Goal: Task Accomplishment & Management: Use online tool/utility

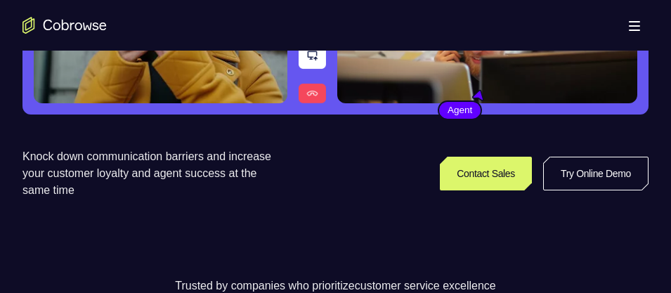
scroll to position [248, 0]
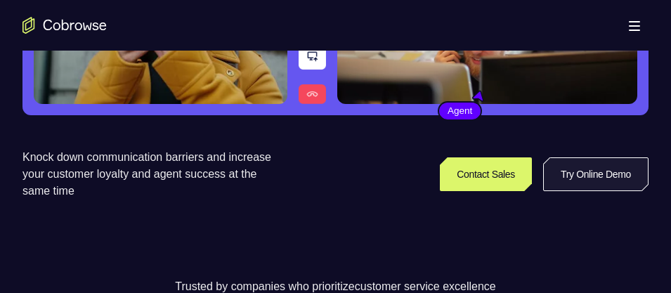
click at [587, 171] on link "Try Online Demo" at bounding box center [595, 174] width 105 height 34
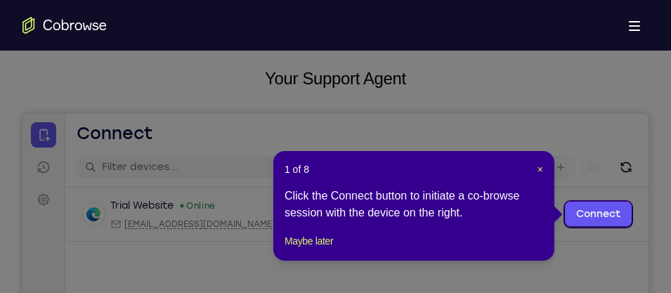
scroll to position [79, 0]
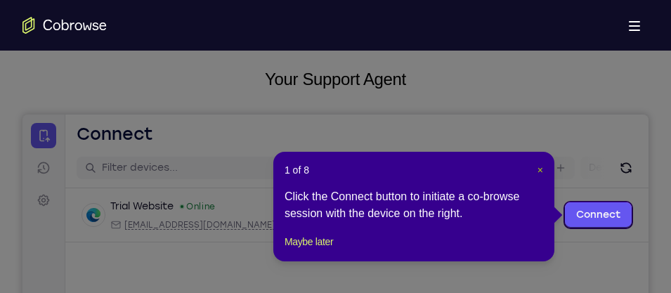
click at [538, 166] on span "×" at bounding box center [541, 169] width 6 height 11
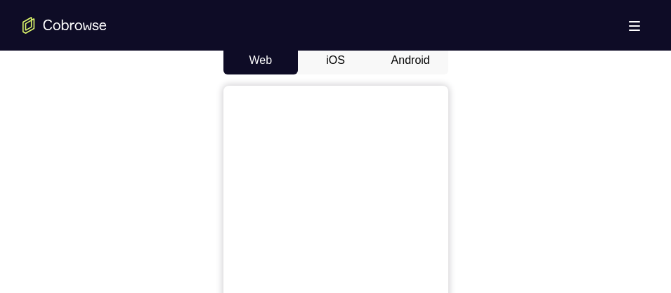
scroll to position [701, 0]
click at [408, 60] on button "Android" at bounding box center [410, 59] width 75 height 28
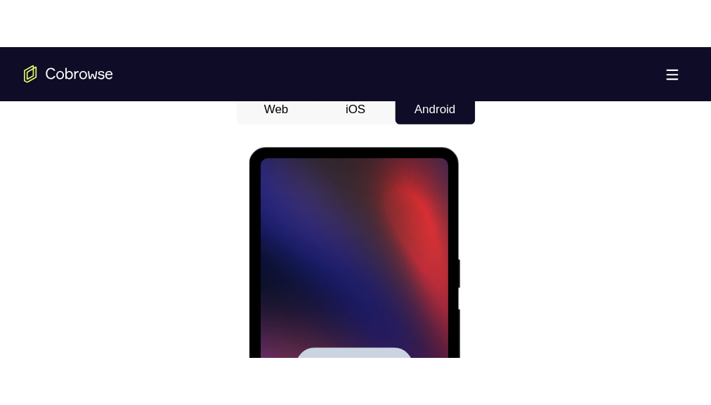
scroll to position [0, 0]
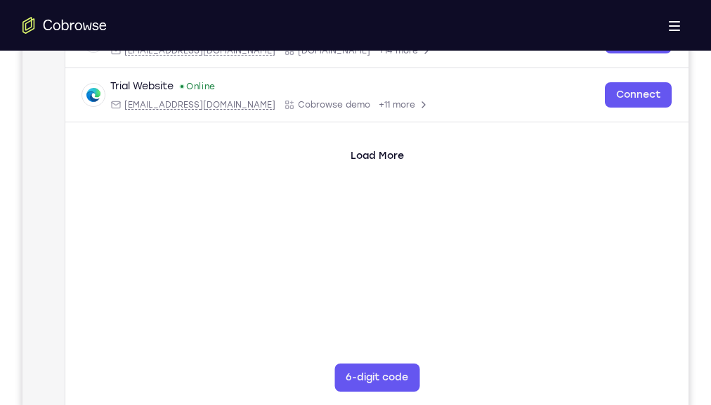
scroll to position [259, 0]
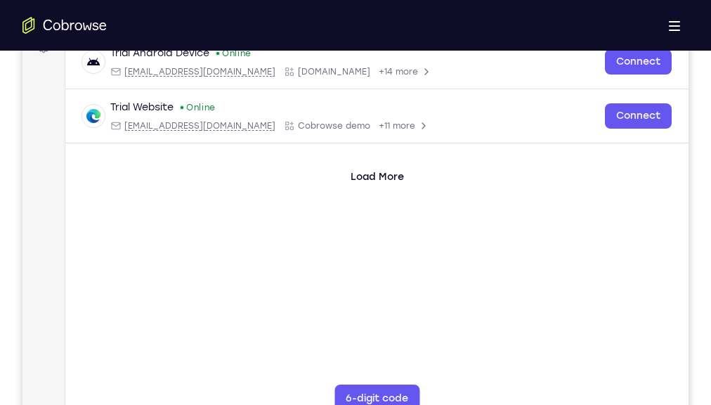
scroll to position [236, 0]
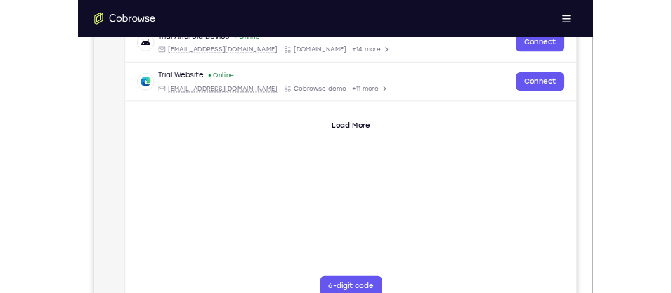
scroll to position [215, 0]
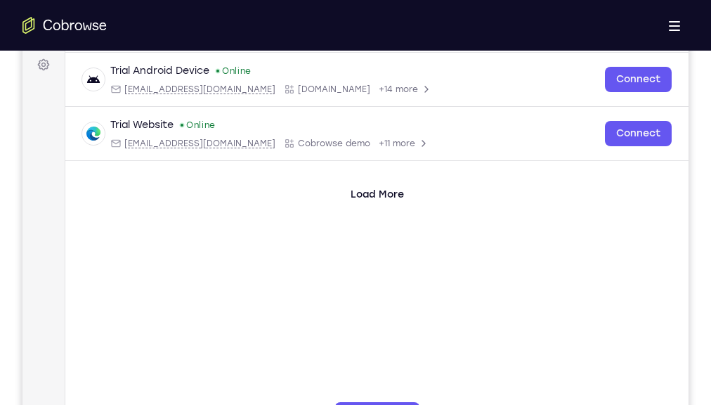
drag, startPoint x: 420, startPoint y: 793, endPoint x: 311, endPoint y: 817, distance: 111.5
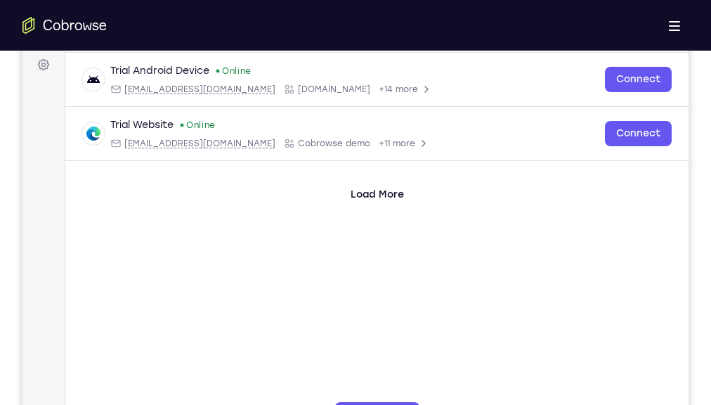
drag, startPoint x: 422, startPoint y: 793, endPoint x: 262, endPoint y: 841, distance: 166.5
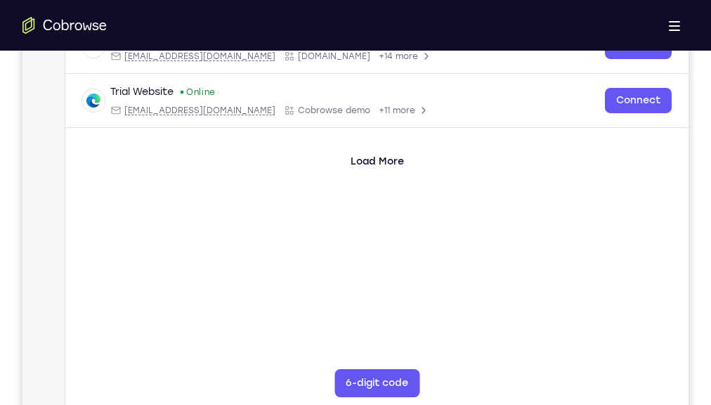
scroll to position [247, 0]
drag, startPoint x: 382, startPoint y: 828, endPoint x: 353, endPoint y: 724, distance: 108.6
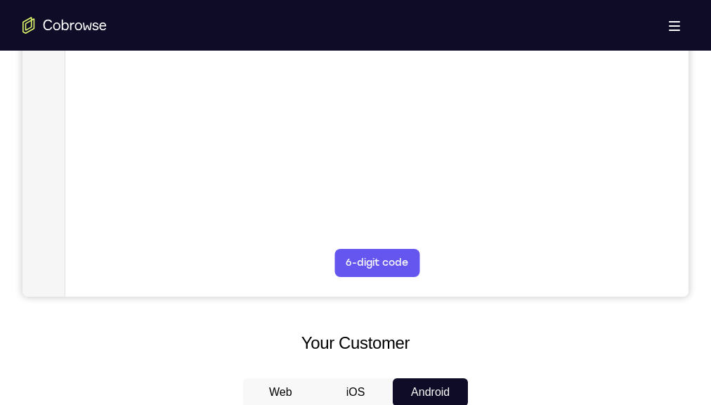
scroll to position [366, 0]
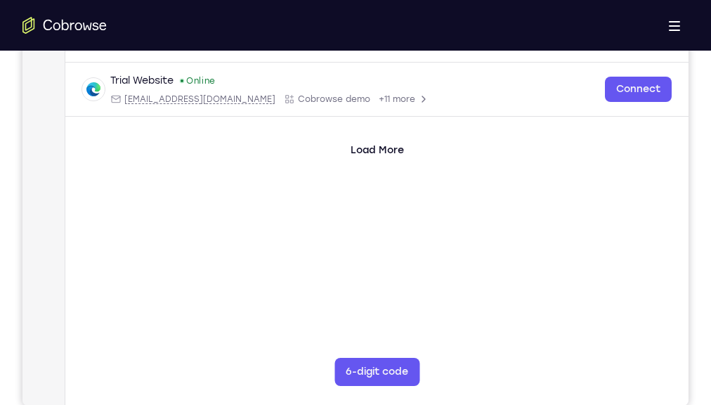
scroll to position [259, 0]
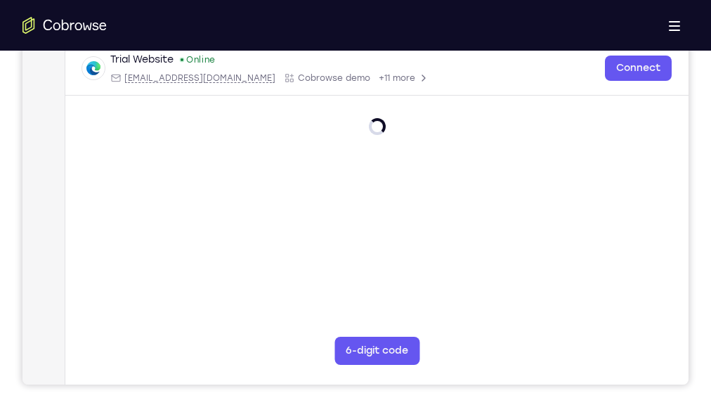
scroll to position [289, 0]
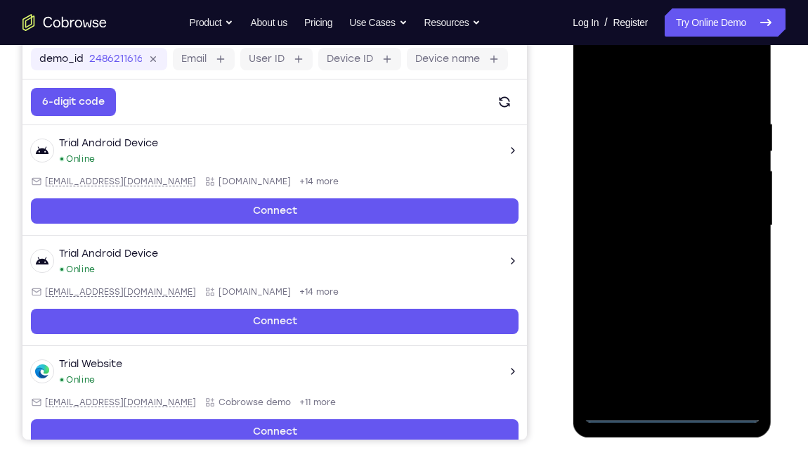
scroll to position [216, 0]
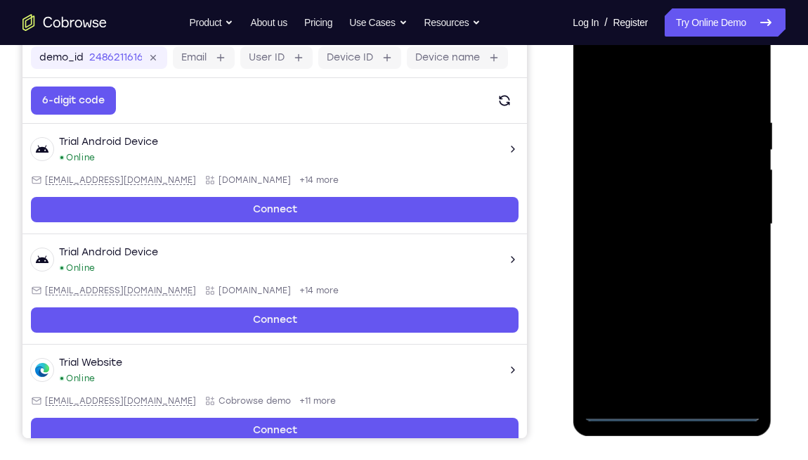
click at [670, 292] on div at bounding box center [671, 224] width 177 height 394
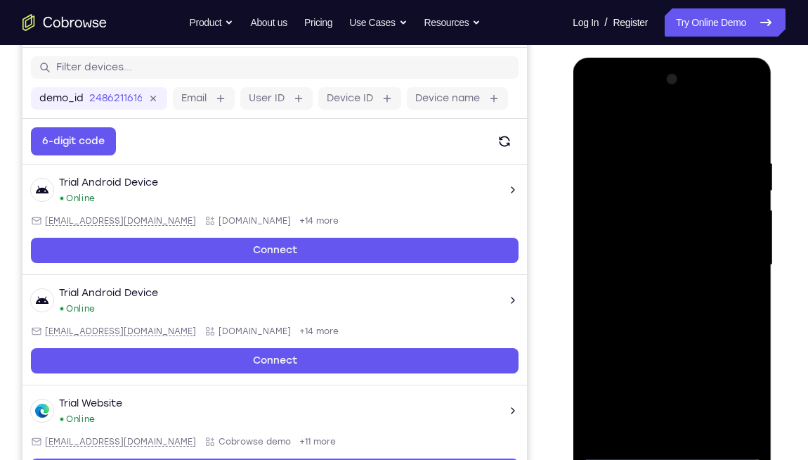
scroll to position [177, 0]
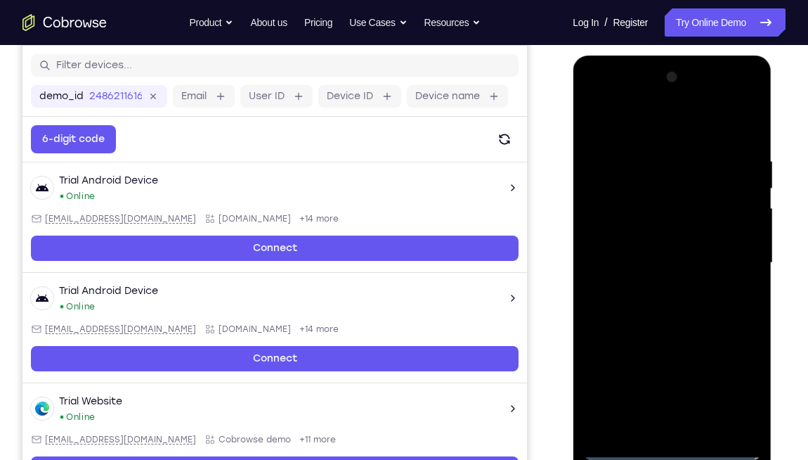
click at [594, 103] on div at bounding box center [671, 263] width 177 height 394
click at [670, 264] on div at bounding box center [671, 263] width 177 height 394
click at [658, 290] on div at bounding box center [671, 263] width 177 height 394
click at [670, 251] on div at bounding box center [671, 263] width 177 height 394
click at [670, 227] on div at bounding box center [671, 263] width 177 height 394
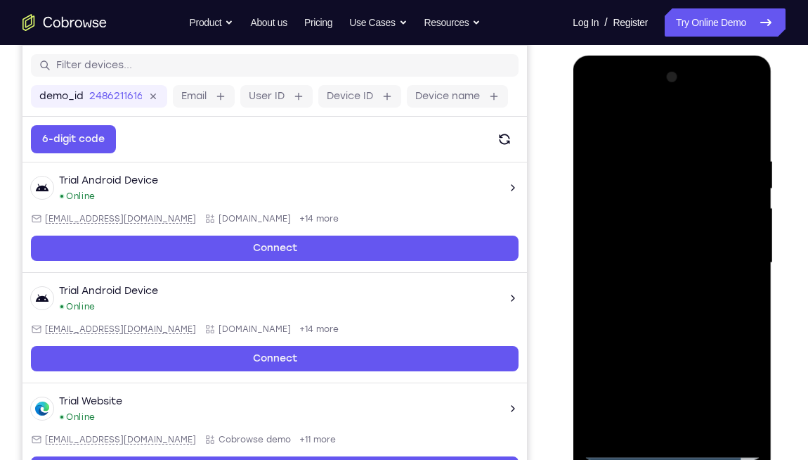
click at [670, 267] on div at bounding box center [671, 263] width 177 height 394
click at [670, 292] on div at bounding box center [671, 263] width 177 height 394
click at [670, 129] on div at bounding box center [671, 263] width 177 height 394
click at [670, 117] on div at bounding box center [671, 263] width 177 height 394
click at [594, 119] on div at bounding box center [671, 263] width 177 height 394
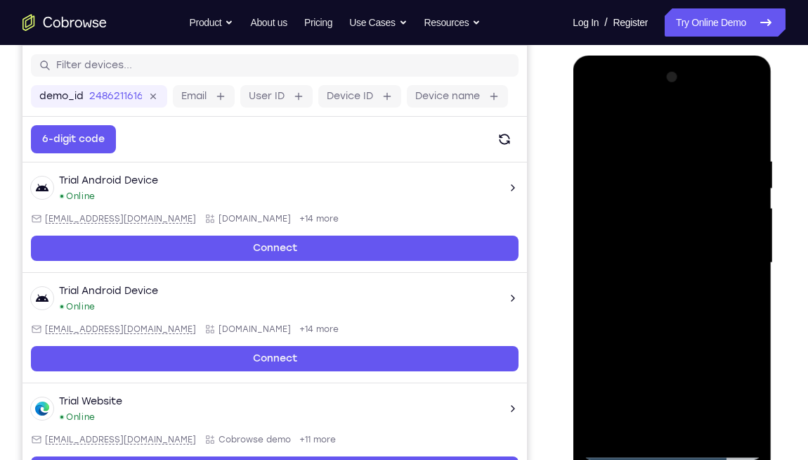
click at [670, 292] on div at bounding box center [671, 263] width 177 height 394
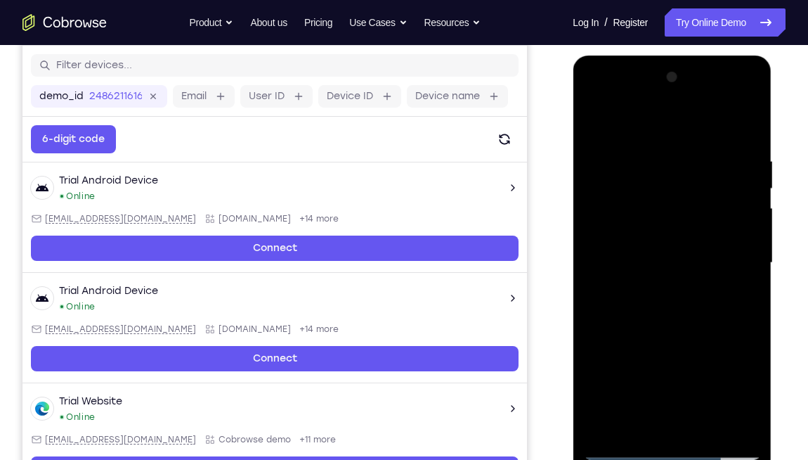
click at [670, 292] on div at bounding box center [671, 263] width 177 height 394
click at [670, 224] on div at bounding box center [671, 263] width 177 height 394
click at [670, 240] on div at bounding box center [671, 263] width 177 height 394
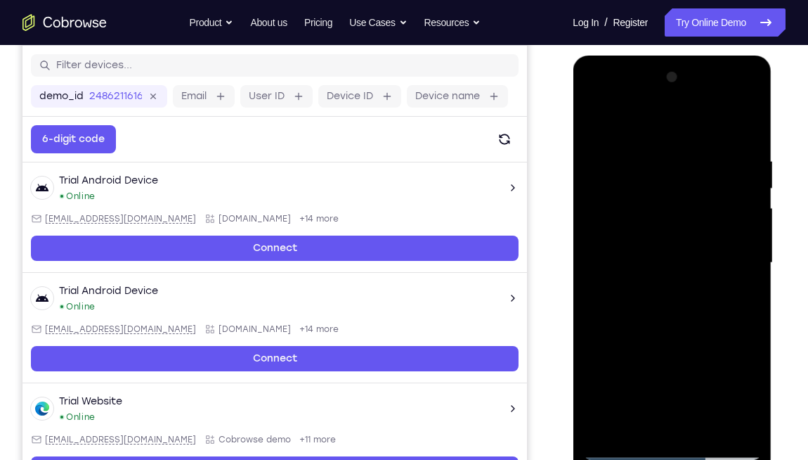
click at [670, 262] on div at bounding box center [671, 263] width 177 height 394
click at [670, 261] on div at bounding box center [671, 263] width 177 height 394
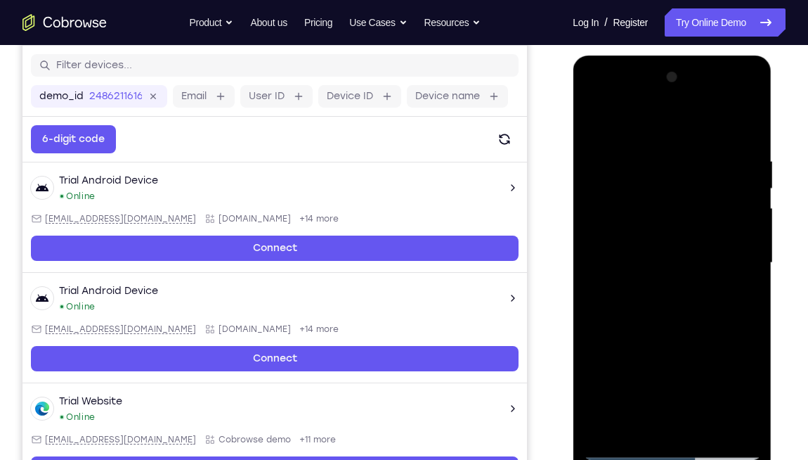
click at [670, 245] on div at bounding box center [671, 263] width 177 height 394
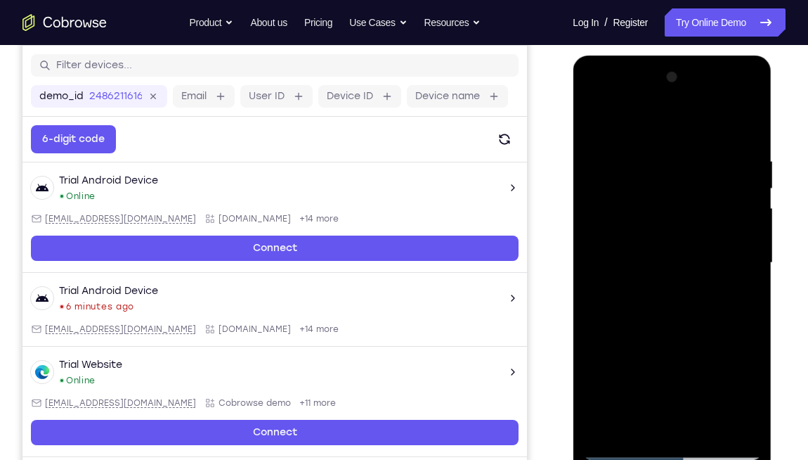
click at [670, 263] on div at bounding box center [671, 263] width 177 height 394
click at [670, 264] on div at bounding box center [671, 263] width 177 height 394
click at [670, 257] on div at bounding box center [671, 263] width 177 height 394
click at [670, 259] on div at bounding box center [671, 263] width 177 height 394
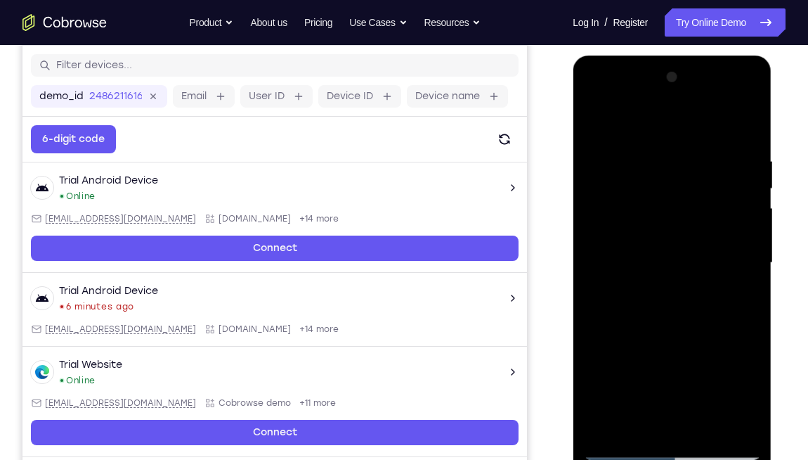
click at [670, 259] on div at bounding box center [671, 263] width 177 height 394
click at [670, 201] on div at bounding box center [671, 263] width 177 height 394
click at [670, 200] on div at bounding box center [671, 263] width 177 height 394
click at [670, 203] on div at bounding box center [671, 263] width 177 height 394
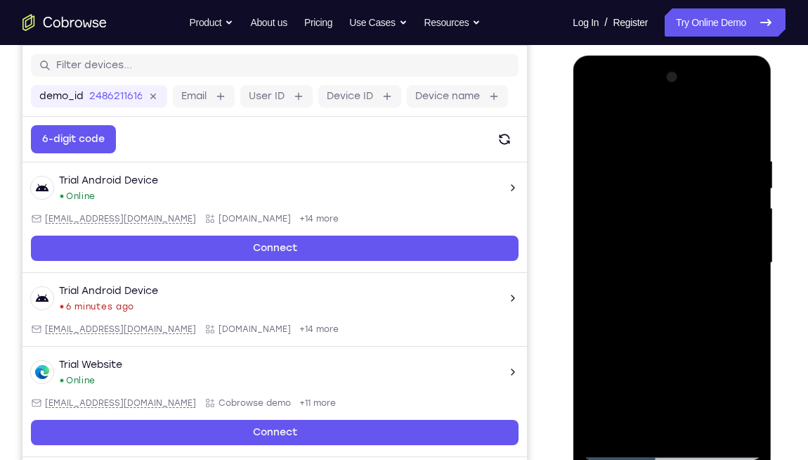
click at [670, 212] on div at bounding box center [671, 263] width 177 height 394
click at [670, 219] on div at bounding box center [671, 263] width 177 height 394
click at [670, 292] on div at bounding box center [671, 263] width 177 height 394
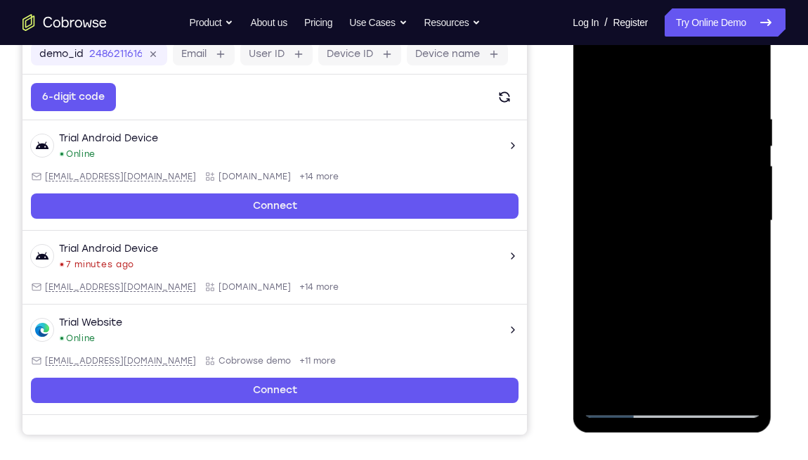
scroll to position [210, 0]
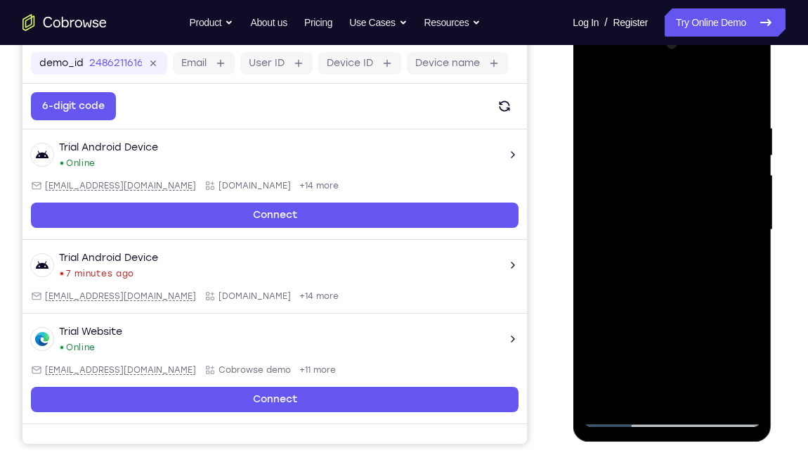
click at [593, 292] on div at bounding box center [671, 230] width 177 height 394
click at [670, 265] on div at bounding box center [671, 230] width 177 height 394
click at [670, 268] on div at bounding box center [671, 230] width 177 height 394
click at [670, 263] on div at bounding box center [671, 230] width 177 height 394
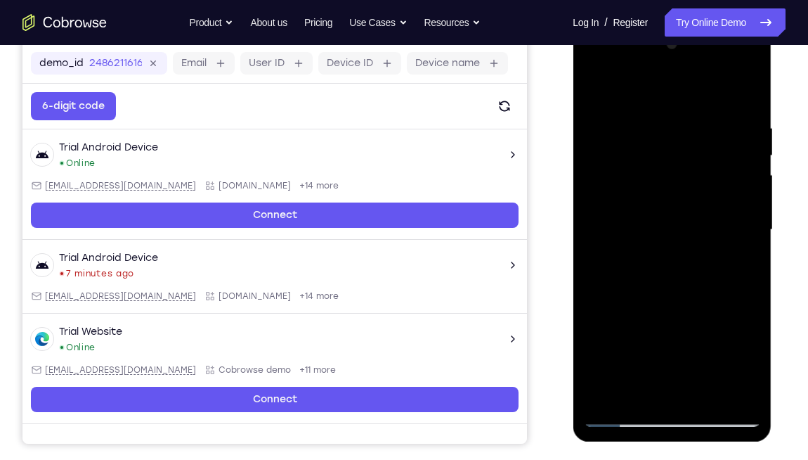
drag, startPoint x: 692, startPoint y: 318, endPoint x: 680, endPoint y: 233, distance: 85.9
click at [670, 233] on div at bounding box center [671, 230] width 177 height 394
drag, startPoint x: 687, startPoint y: 300, endPoint x: 703, endPoint y: 152, distance: 148.4
click at [670, 152] on div at bounding box center [671, 230] width 177 height 394
click at [670, 209] on div at bounding box center [671, 230] width 177 height 394
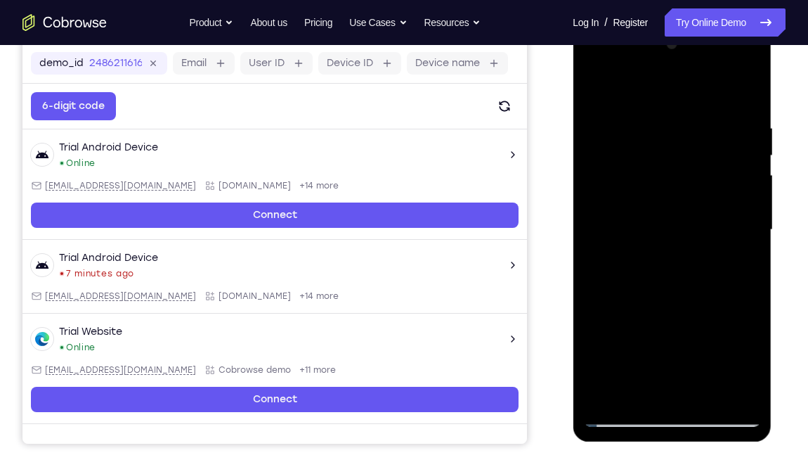
drag, startPoint x: 722, startPoint y: 292, endPoint x: 713, endPoint y: 192, distance: 100.9
click at [670, 192] on div at bounding box center [671, 230] width 177 height 394
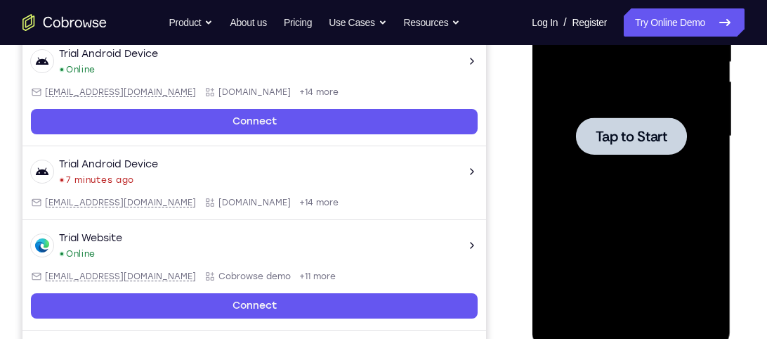
scroll to position [0, 0]
